Goal: Task Accomplishment & Management: Use online tool/utility

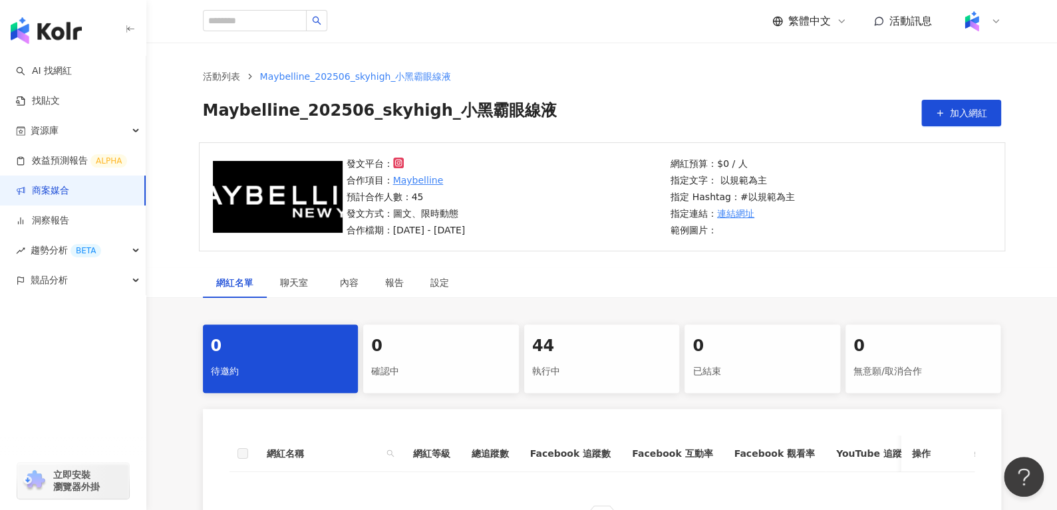
click at [551, 357] on div "44 執行中" at bounding box center [602, 358] width 156 height 68
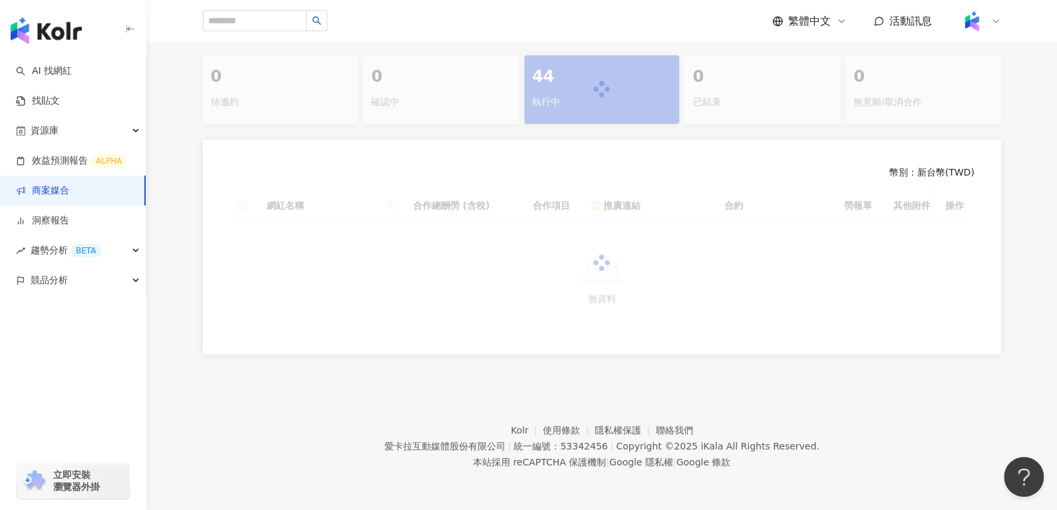
scroll to position [278, 0]
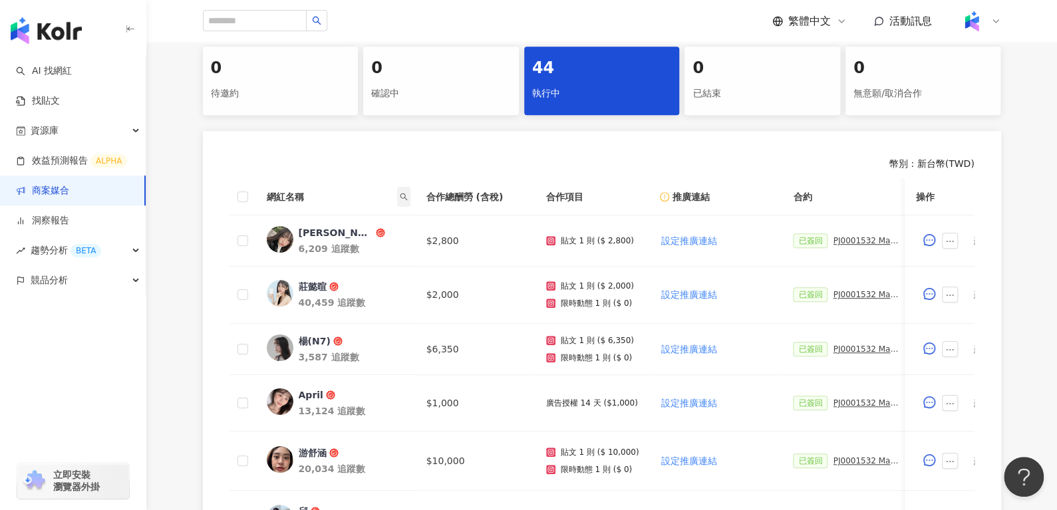
click at [403, 190] on span at bounding box center [403, 197] width 13 height 20
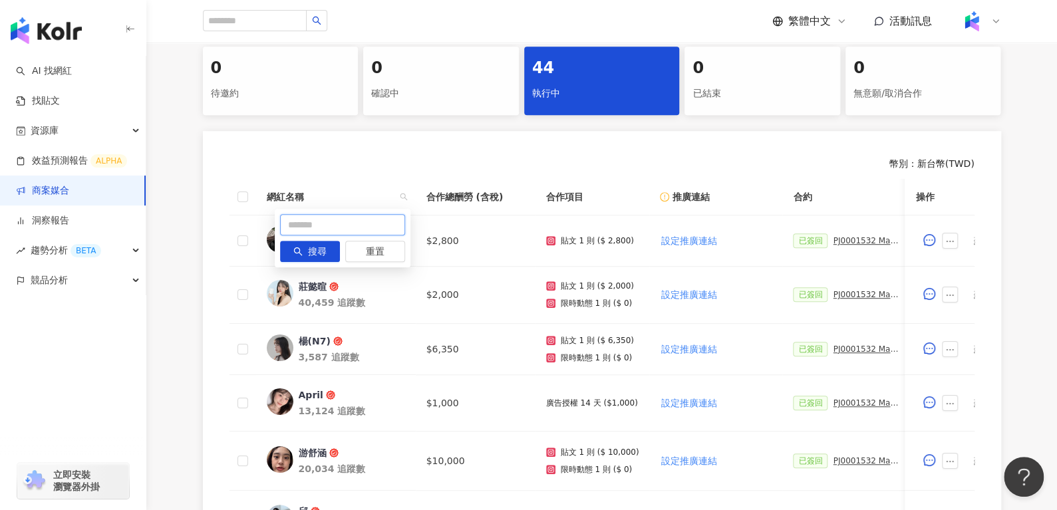
click at [361, 226] on input "text" at bounding box center [342, 224] width 125 height 21
type input "*"
type input "**"
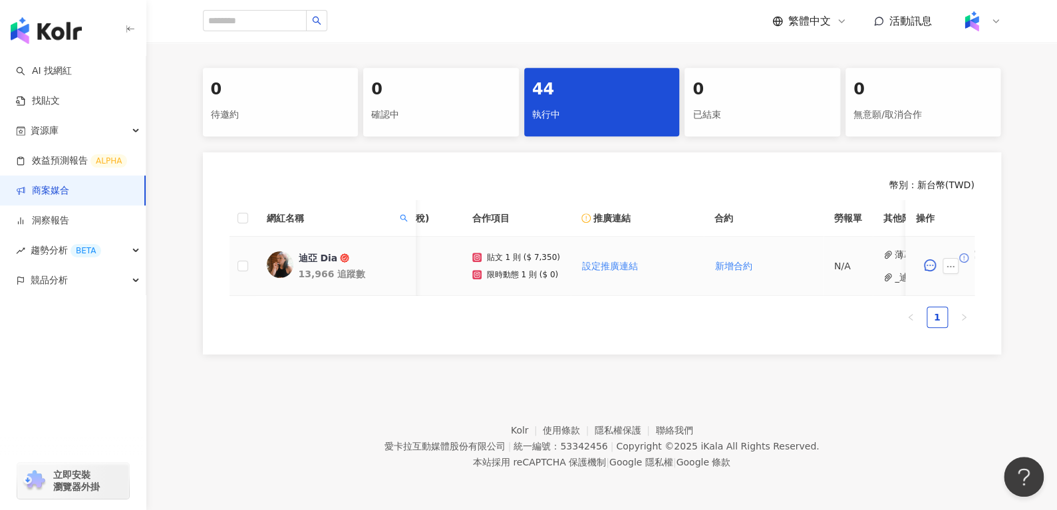
scroll to position [0, 0]
